Goal: Task Accomplishment & Management: Use online tool/utility

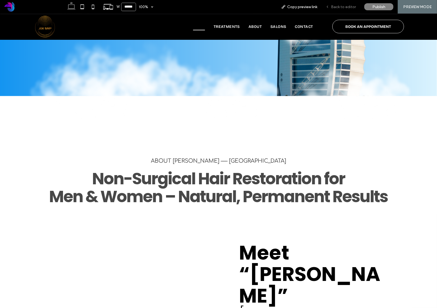
scroll to position [186, 0]
click at [346, 7] on span "Back to editor" at bounding box center [343, 7] width 25 height 5
click at [343, 6] on span "Back to editor" at bounding box center [343, 7] width 25 height 5
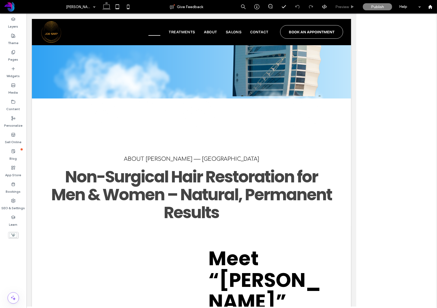
scroll to position [187, 0]
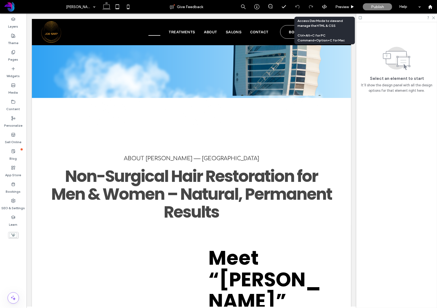
click at [321, 7] on div at bounding box center [324, 6] width 13 height 5
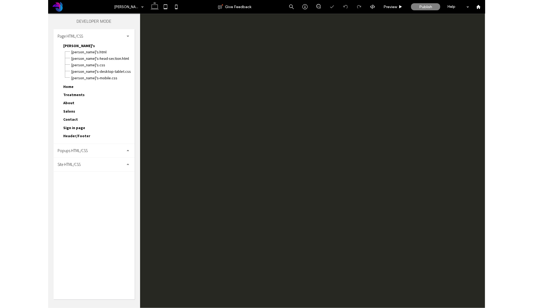
scroll to position [0, 0]
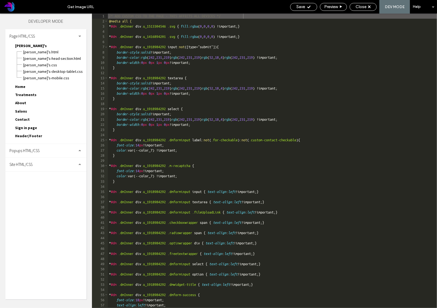
click at [32, 162] on span "Site HTML/CSS" at bounding box center [20, 164] width 23 height 5
click at [34, 185] on span "site.css" at bounding box center [55, 187] width 61 height 5
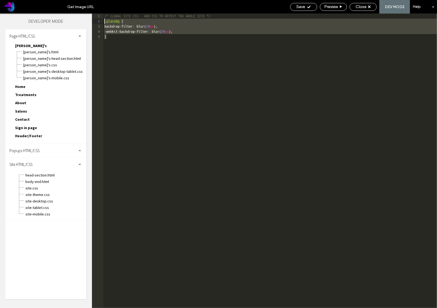
drag, startPoint x: 121, startPoint y: 43, endPoint x: 110, endPoint y: 30, distance: 16.9
click at [98, 21] on div "** 1 2 3 4 5 /* GLOBAL SITE CSS - ADD CSS TO AFFECT THE WHOLE SITE */ .glassBg …" at bounding box center [264, 161] width 345 height 294
drag, startPoint x: 114, startPoint y: 37, endPoint x: 98, endPoint y: 16, distance: 25.9
click at [98, 16] on div "** 1 2 3 4 5 /* GLOBAL SITE CSS - ADD CSS TO AFFECT THE WHOLE SITE */ .glassBg …" at bounding box center [264, 161] width 345 height 294
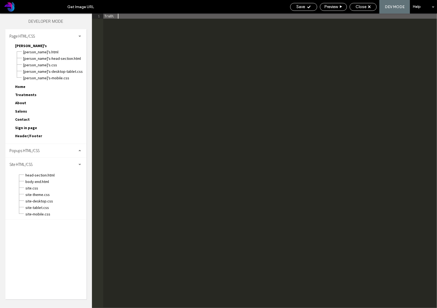
click at [128, 17] on div "TruOi" at bounding box center [270, 166] width 334 height 305
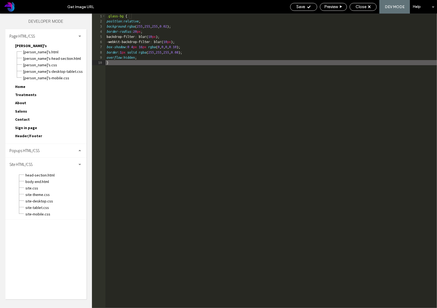
click at [157, 141] on div ".glass-bg { position : relative ; background : rgba ( 255 , 255 , 255 , 0.02 );…" at bounding box center [272, 166] width 332 height 305
click at [307, 9] on div "Save" at bounding box center [303, 7] width 27 height 8
click at [328, 7] on span "Preview" at bounding box center [331, 6] width 14 height 5
click at [361, 8] on span "Close" at bounding box center [361, 6] width 11 height 5
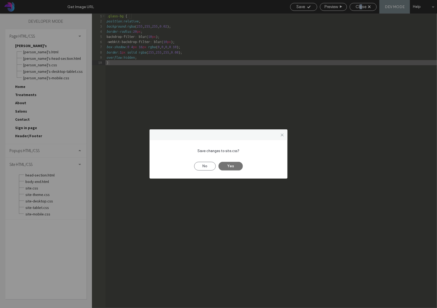
click at [231, 167] on button "Yes" at bounding box center [231, 166] width 24 height 9
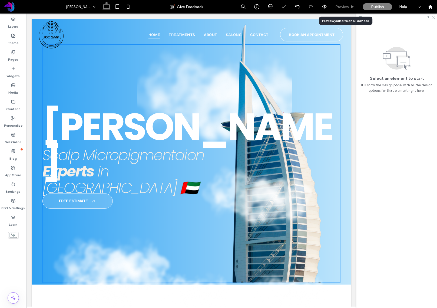
click at [350, 6] on div "Preview" at bounding box center [344, 7] width 27 height 5
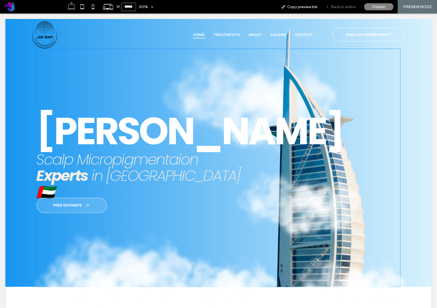
click at [341, 7] on span "Back to editor" at bounding box center [343, 7] width 25 height 5
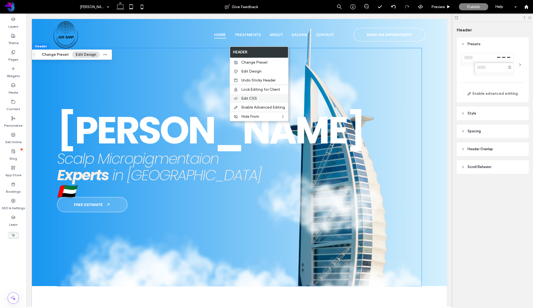
click at [271, 99] on label "Edit CSS" at bounding box center [263, 98] width 44 height 5
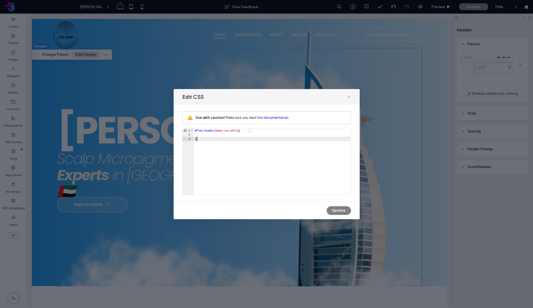
click at [209, 142] on div "#flex-header [ data-css-edit ] { }" at bounding box center [272, 165] width 157 height 75
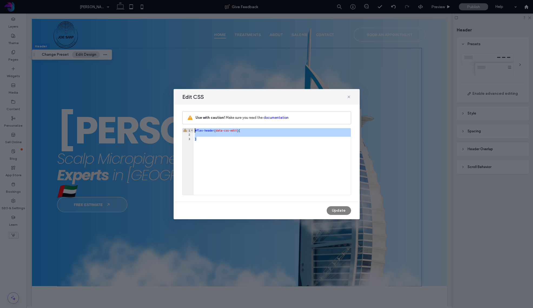
drag, startPoint x: 204, startPoint y: 140, endPoint x: 192, endPoint y: 123, distance: 21.0
click at [192, 123] on div "Use with caution! Make sure you read the documentation ** 1 2 3 #flex-header [ …" at bounding box center [266, 153] width 169 height 84
click at [212, 146] on div "#flex-header [ data-css-edit ] { }" at bounding box center [272, 165] width 157 height 75
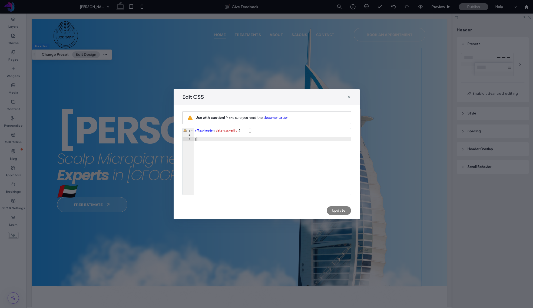
click at [208, 140] on div "#flex-header [ data-css-edit ] { }" at bounding box center [272, 165] width 157 height 75
